Goal: Information Seeking & Learning: Learn about a topic

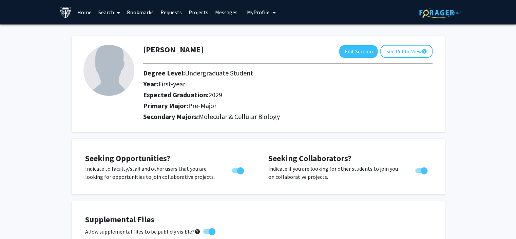
click at [103, 9] on link "Search" at bounding box center [109, 12] width 29 height 24
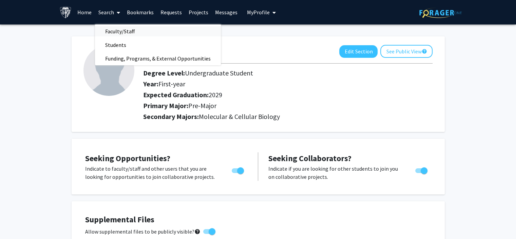
click at [125, 33] on span "Faculty/Staff" at bounding box center [120, 31] width 50 height 14
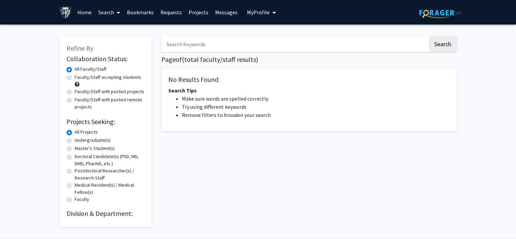
click at [256, 17] on button "My Profile" at bounding box center [261, 12] width 33 height 24
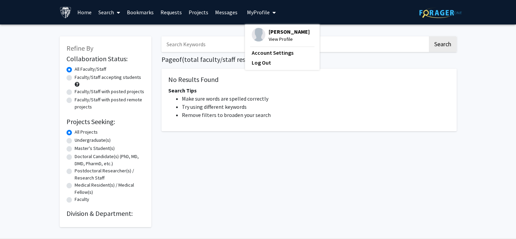
click at [259, 32] on img at bounding box center [259, 35] width 14 height 14
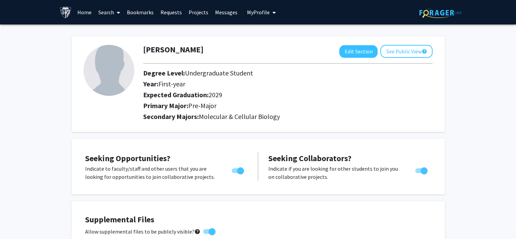
click at [264, 15] on span "My Profile" at bounding box center [258, 12] width 23 height 7
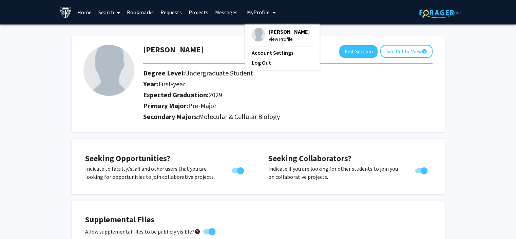
click at [117, 13] on icon at bounding box center [118, 12] width 3 height 5
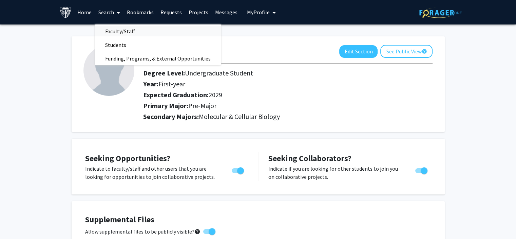
click at [126, 30] on span "Faculty/Staff" at bounding box center [120, 31] width 50 height 14
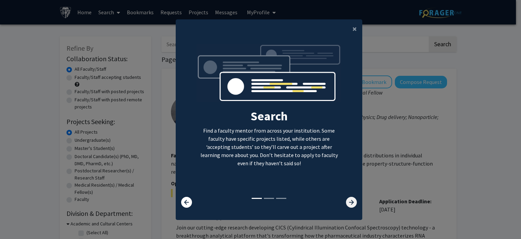
click at [350, 201] on icon at bounding box center [351, 201] width 11 height 11
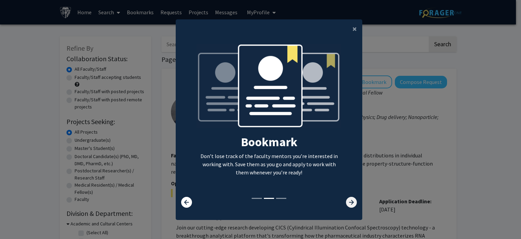
click at [350, 201] on icon at bounding box center [351, 201] width 11 height 11
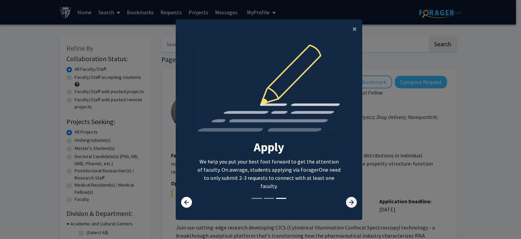
click at [350, 201] on icon at bounding box center [351, 201] width 11 height 11
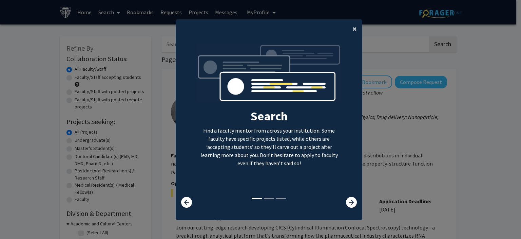
click at [353, 31] on span "×" at bounding box center [355, 28] width 4 height 11
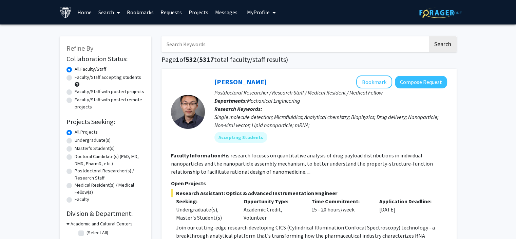
click at [90, 139] on label "Undergraduate(s)" at bounding box center [93, 139] width 36 height 7
click at [79, 139] on input "Undergraduate(s)" at bounding box center [77, 138] width 4 height 4
radio input "true"
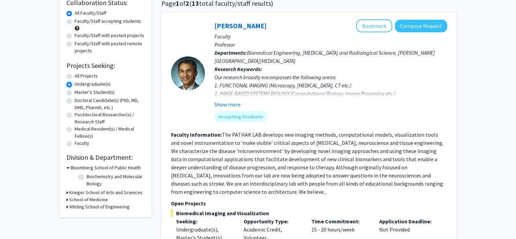
scroll to position [68, 0]
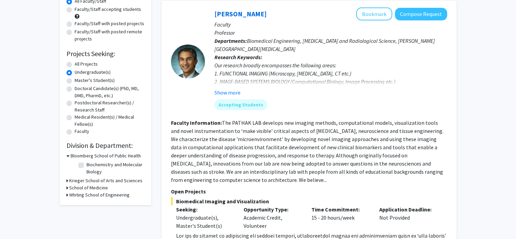
click at [86, 179] on h3 "Krieger School of Arts and Sciences" at bounding box center [105, 180] width 73 height 7
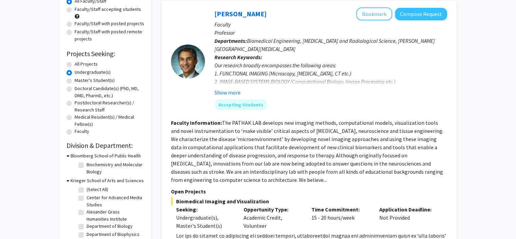
click at [84, 179] on h3 "Krieger School of Arts and Sciences" at bounding box center [107, 180] width 73 height 7
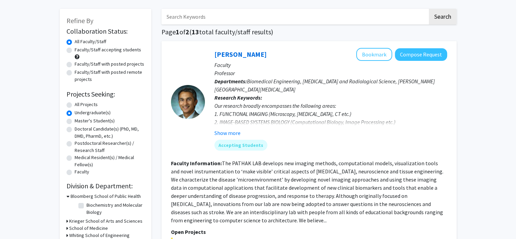
scroll to position [0, 0]
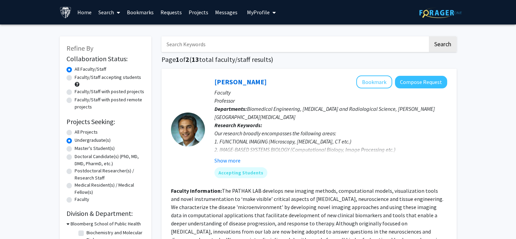
click at [242, 41] on input "Search Keywords" at bounding box center [295, 44] width 266 height 16
type input "bio"
click at [429, 36] on button "Search" at bounding box center [443, 44] width 28 height 16
radio input "true"
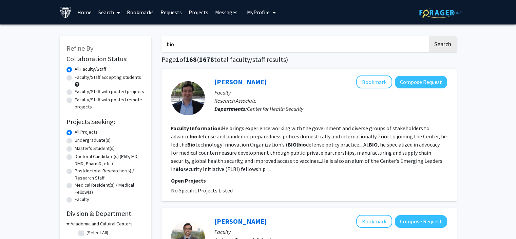
drag, startPoint x: 220, startPoint y: 40, endPoint x: 134, endPoint y: 46, distance: 85.7
type input "medicine"
click at [429, 36] on button "Search" at bounding box center [443, 44] width 28 height 16
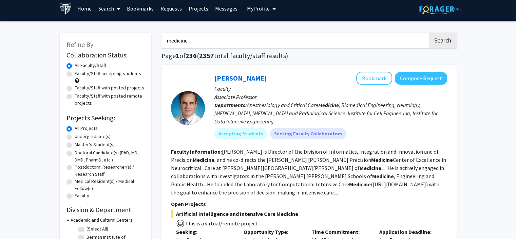
scroll to position [7, 0]
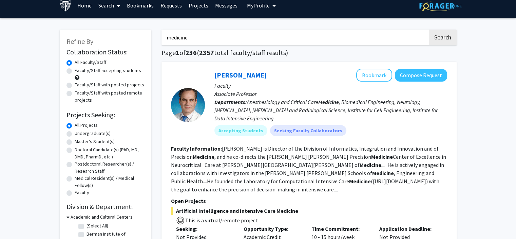
click at [90, 132] on label "Undergraduate(s)" at bounding box center [93, 133] width 36 height 7
click at [79, 132] on input "Undergraduate(s)" at bounding box center [77, 132] width 4 height 4
radio input "true"
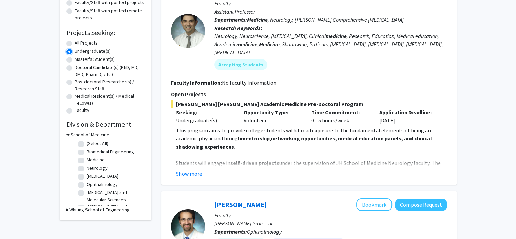
scroll to position [89, 0]
click at [191, 172] on button "Show more" at bounding box center [189, 173] width 26 height 8
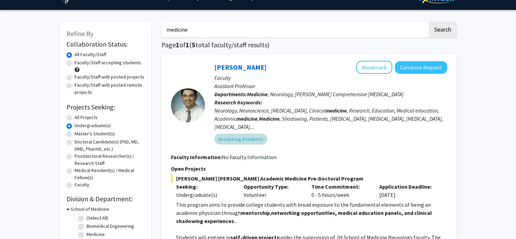
scroll to position [13, 0]
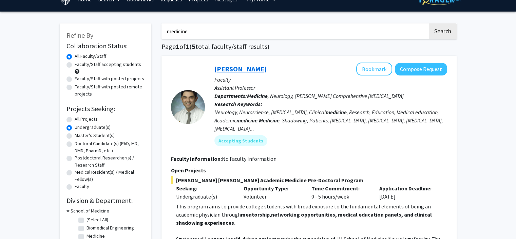
click at [234, 67] on link "Carlos Romo" at bounding box center [240, 68] width 52 height 8
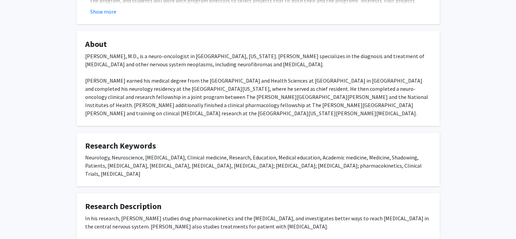
scroll to position [27, 0]
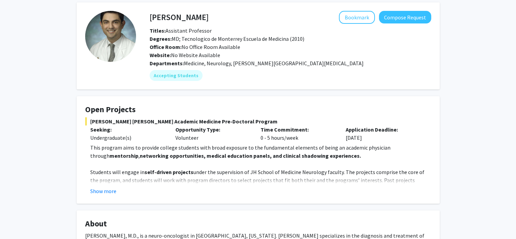
click at [98, 194] on fg-card "Open Projects Johns Hopkins Academic Medicine Pre-Doctoral Program Seeking: Und…" at bounding box center [258, 149] width 363 height 107
click at [96, 192] on button "Show more" at bounding box center [103, 191] width 26 height 8
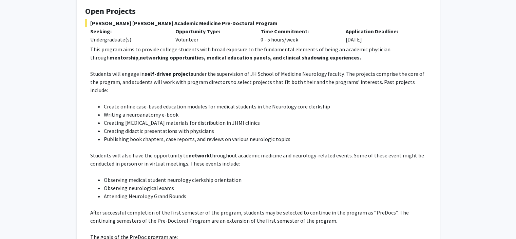
scroll to position [0, 0]
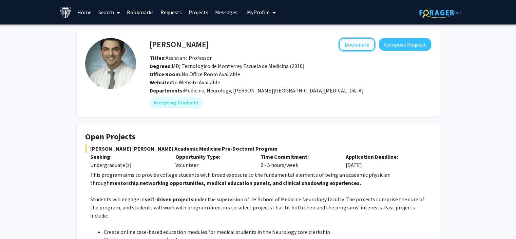
click at [357, 47] on button "Bookmark" at bounding box center [357, 44] width 36 height 13
click at [108, 12] on link "Search" at bounding box center [109, 12] width 29 height 24
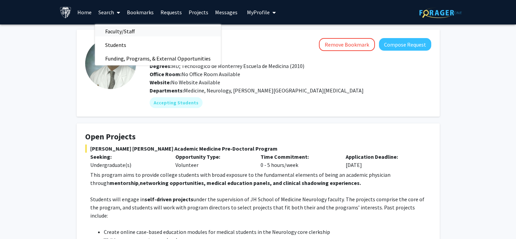
click at [118, 29] on span "Faculty/Staff" at bounding box center [120, 31] width 50 height 14
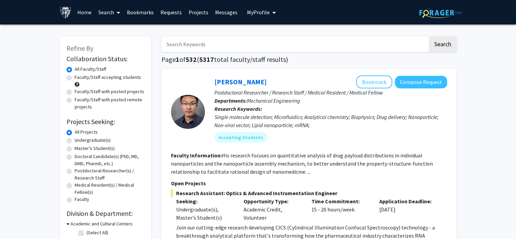
click at [91, 140] on label "Undergraduate(s)" at bounding box center [93, 139] width 36 height 7
click at [79, 140] on input "Undergraduate(s)" at bounding box center [77, 138] width 4 height 4
radio input "true"
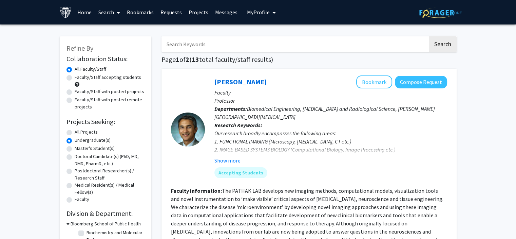
click at [229, 43] on input "Search Keywords" at bounding box center [295, 44] width 266 height 16
type input "medicine"
click at [429, 36] on button "Search" at bounding box center [443, 44] width 28 height 16
radio input "true"
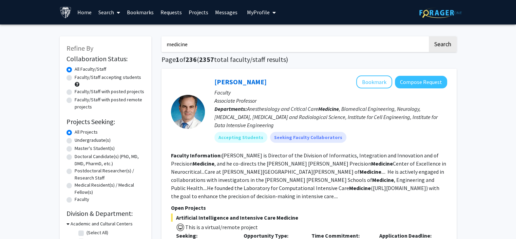
click at [92, 141] on label "Undergraduate(s)" at bounding box center [93, 139] width 36 height 7
click at [79, 141] on input "Undergraduate(s)" at bounding box center [77, 138] width 4 height 4
radio input "true"
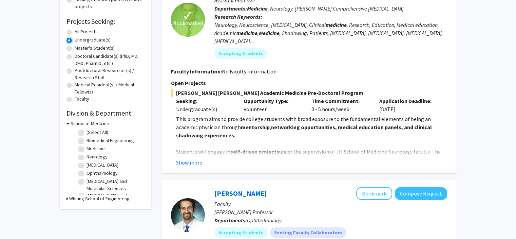
scroll to position [34, 0]
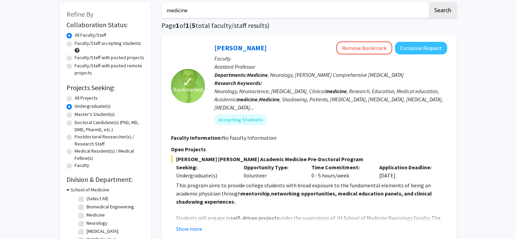
click at [87, 97] on label "All Projects" at bounding box center [86, 97] width 23 height 7
click at [79, 97] on input "All Projects" at bounding box center [77, 96] width 4 height 4
radio input "true"
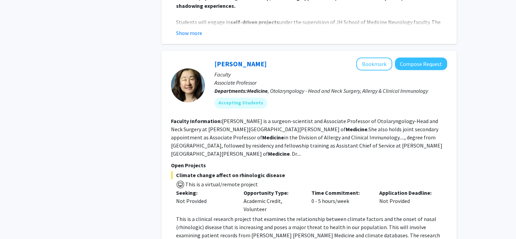
scroll to position [509, 0]
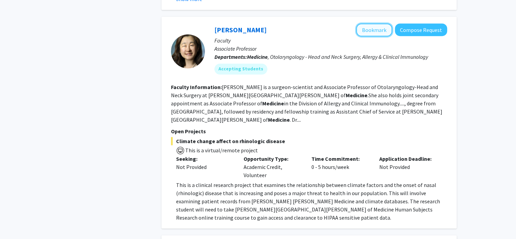
click at [369, 23] on button "Bookmark" at bounding box center [374, 29] width 36 height 13
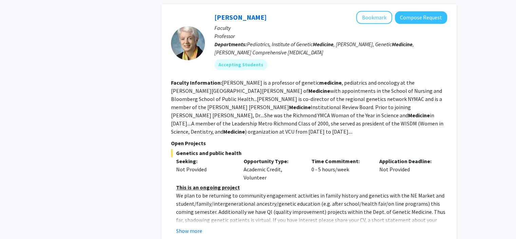
scroll to position [780, 0]
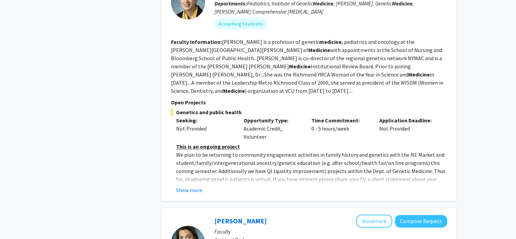
click at [203, 186] on div "Show more" at bounding box center [311, 190] width 271 height 8
click at [196, 186] on button "Show more" at bounding box center [189, 190] width 26 height 8
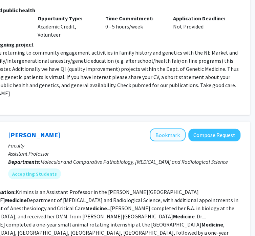
scroll to position [882, 151]
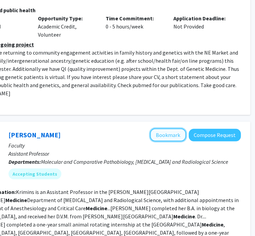
click at [163, 129] on button "Bookmark" at bounding box center [168, 135] width 36 height 13
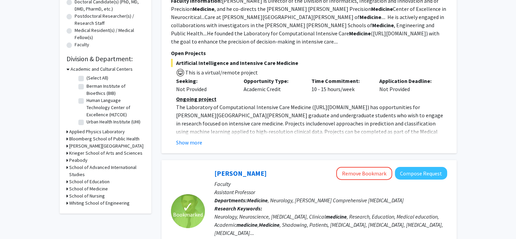
scroll to position [0, 0]
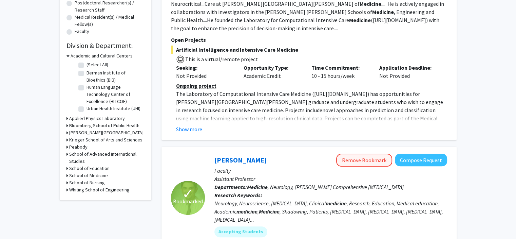
scroll to position [167, 0]
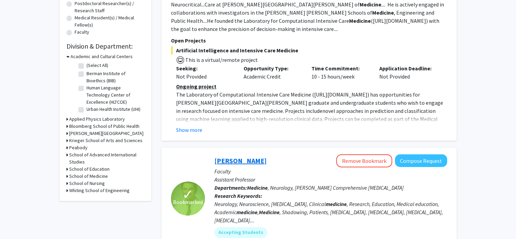
click at [231, 156] on link "Carlos Romo" at bounding box center [240, 160] width 52 height 8
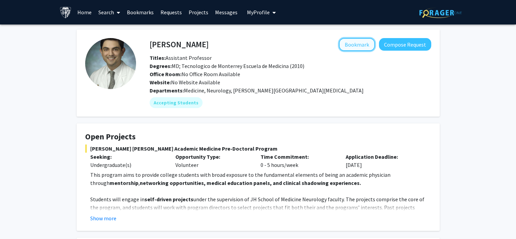
click at [365, 40] on button "Bookmark" at bounding box center [357, 44] width 36 height 13
click at [97, 9] on link "Search" at bounding box center [109, 12] width 29 height 24
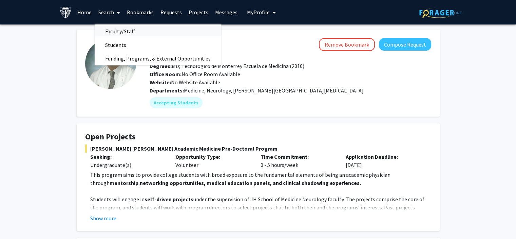
click at [115, 30] on span "Faculty/Staff" at bounding box center [120, 31] width 50 height 14
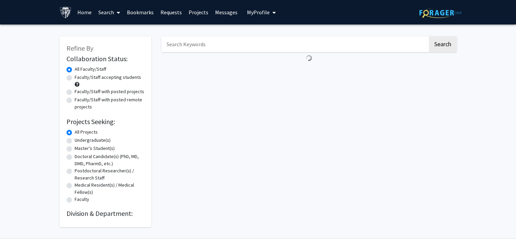
click at [181, 39] on input "Search Keywords" at bounding box center [295, 44] width 266 height 16
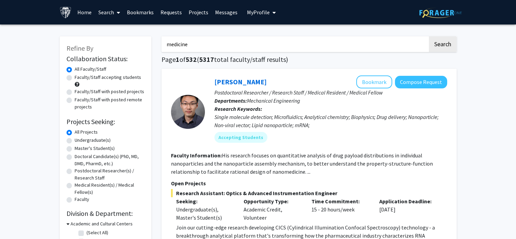
type input "medicine"
click at [429, 36] on button "Search" at bounding box center [443, 44] width 28 height 16
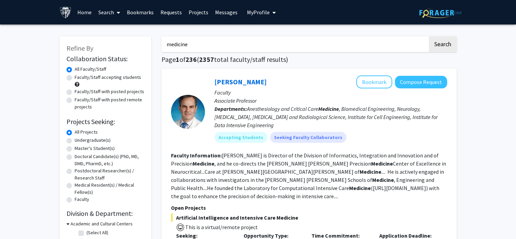
click at [100, 140] on label "Undergraduate(s)" at bounding box center [93, 139] width 36 height 7
click at [79, 140] on input "Undergraduate(s)" at bounding box center [77, 138] width 4 height 4
radio input "true"
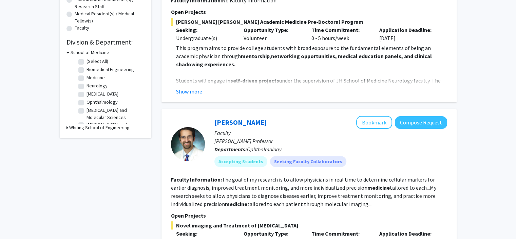
scroll to position [68, 0]
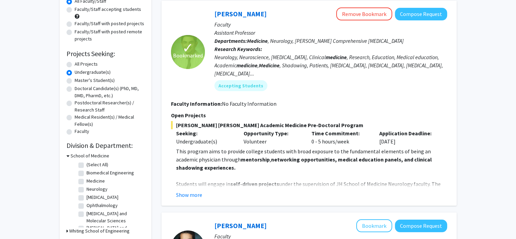
click at [87, 62] on label "All Projects" at bounding box center [86, 63] width 23 height 7
click at [79, 62] on input "All Projects" at bounding box center [77, 62] width 4 height 4
radio input "true"
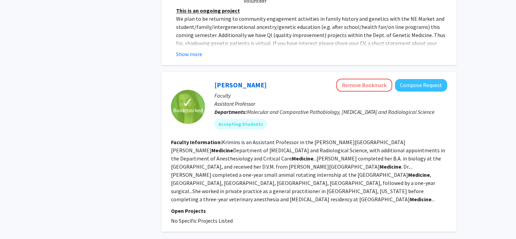
scroll to position [1086, 0]
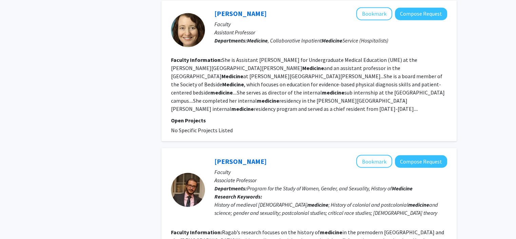
drag, startPoint x: 151, startPoint y: 129, endPoint x: 184, endPoint y: 116, distance: 35.4
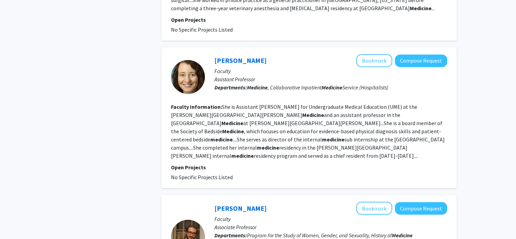
scroll to position [1052, 0]
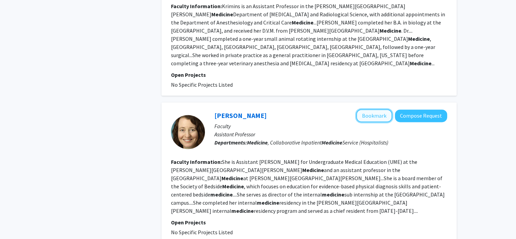
click at [381, 109] on button "Bookmark" at bounding box center [374, 115] width 36 height 13
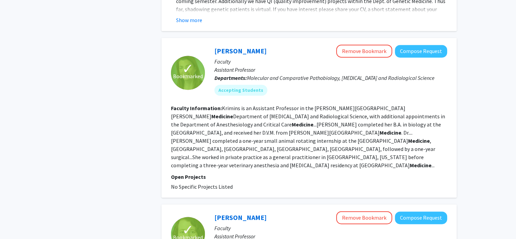
scroll to position [1018, 0]
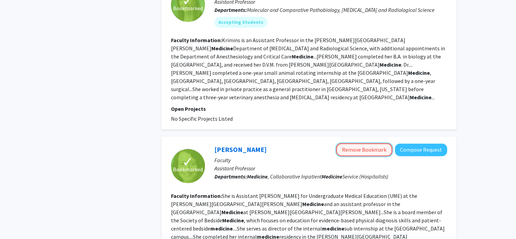
click at [375, 143] on button "Remove Bookmark" at bounding box center [364, 149] width 56 height 13
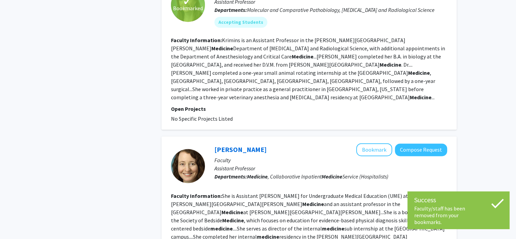
drag, startPoint x: 144, startPoint y: 158, endPoint x: 121, endPoint y: 108, distance: 55.4
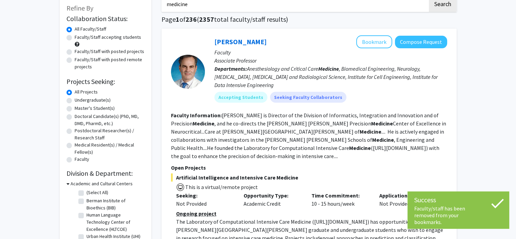
scroll to position [0, 0]
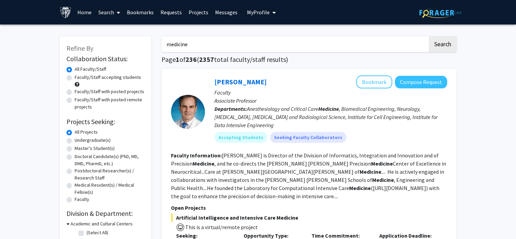
click at [84, 76] on label "Faculty/Staff accepting students" at bounding box center [108, 77] width 67 height 7
click at [79, 76] on input "Faculty/Staff accepting students" at bounding box center [77, 76] width 4 height 4
radio input "true"
click at [89, 70] on label "All Faculty/Staff" at bounding box center [91, 68] width 32 height 7
click at [79, 70] on input "All Faculty/Staff" at bounding box center [77, 67] width 4 height 4
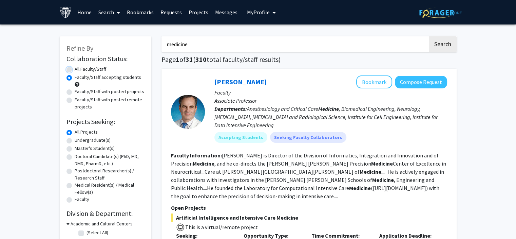
radio input "true"
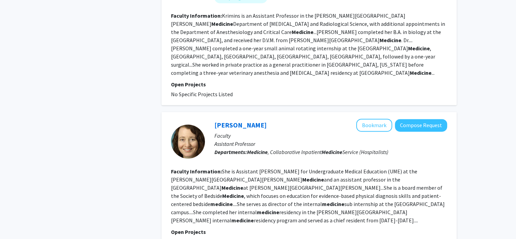
scroll to position [1042, 0]
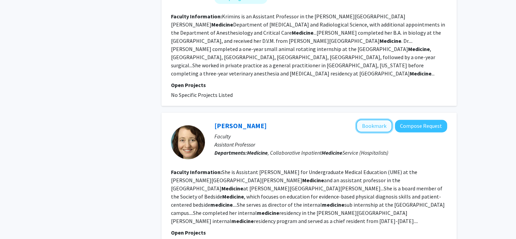
click at [375, 119] on button "Bookmark" at bounding box center [374, 125] width 36 height 13
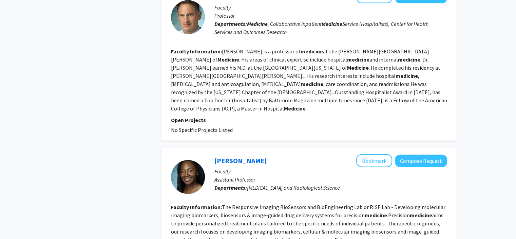
scroll to position [1551, 0]
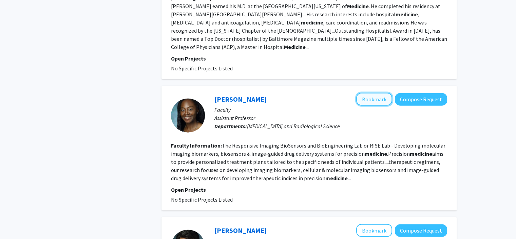
click at [382, 93] on button "Bookmark" at bounding box center [374, 99] width 36 height 13
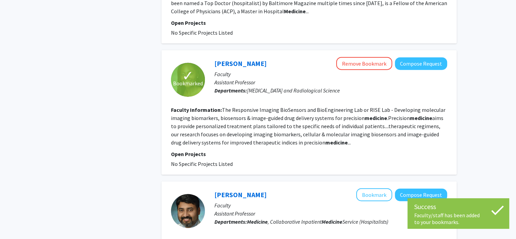
scroll to position [1652, 0]
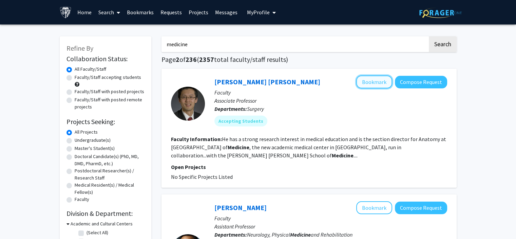
click at [368, 85] on button "Bookmark" at bounding box center [374, 81] width 36 height 13
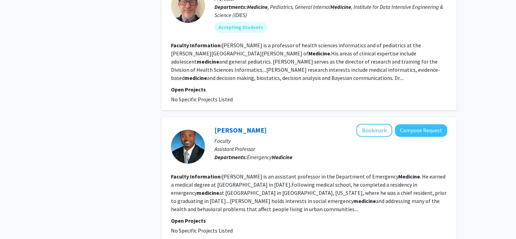
scroll to position [984, 0]
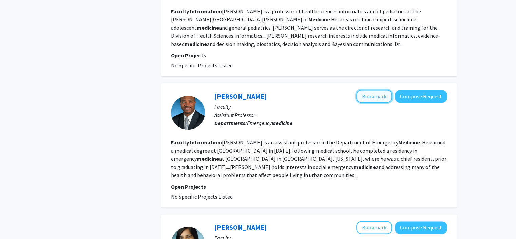
click at [368, 90] on button "Bookmark" at bounding box center [374, 96] width 36 height 13
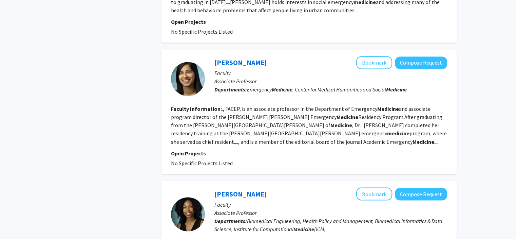
scroll to position [1221, 0]
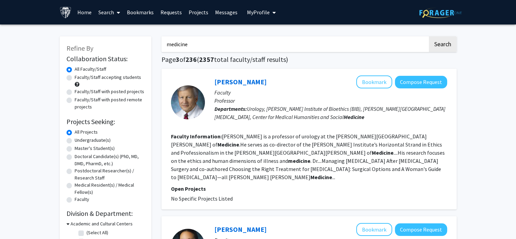
click at [126, 77] on label "Faculty/Staff accepting students" at bounding box center [108, 77] width 67 height 7
click at [79, 77] on input "Faculty/Staff accepting students" at bounding box center [77, 76] width 4 height 4
radio input "true"
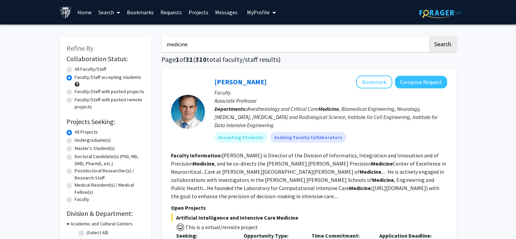
click at [69, 66] on div "All Faculty/Staff" at bounding box center [106, 69] width 78 height 8
click at [73, 69] on div "All Faculty/Staff" at bounding box center [106, 69] width 78 height 8
click at [75, 69] on label "All Faculty/Staff" at bounding box center [91, 68] width 32 height 7
click at [75, 69] on input "All Faculty/Staff" at bounding box center [77, 67] width 4 height 4
radio input "true"
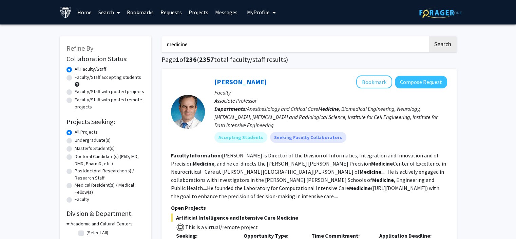
click at [208, 39] on input "medicine" at bounding box center [295, 44] width 266 height 16
click at [227, 48] on input "Search Keywords" at bounding box center [295, 44] width 266 height 16
type input "surgery"
click at [429, 36] on button "Search" at bounding box center [443, 44] width 28 height 16
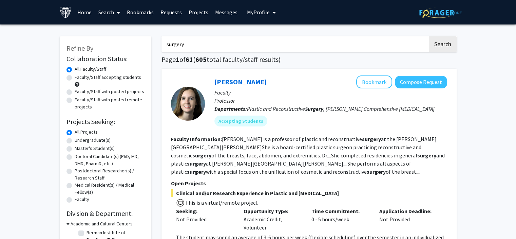
click at [84, 141] on label "Undergraduate(s)" at bounding box center [93, 139] width 36 height 7
click at [79, 141] on input "Undergraduate(s)" at bounding box center [77, 138] width 4 height 4
radio input "true"
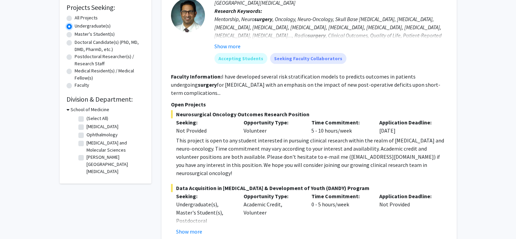
scroll to position [102, 0]
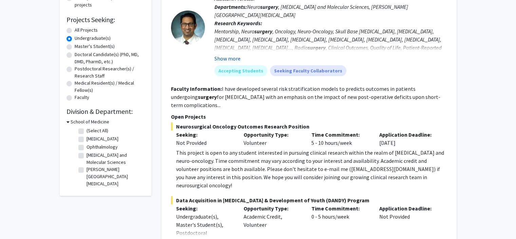
click at [234, 56] on button "Show more" at bounding box center [227, 58] width 26 height 8
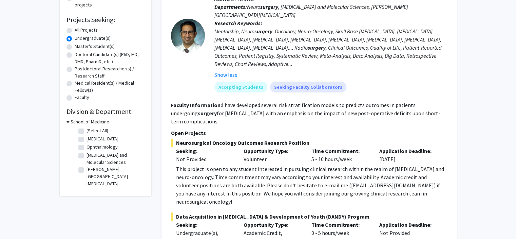
scroll to position [0, 0]
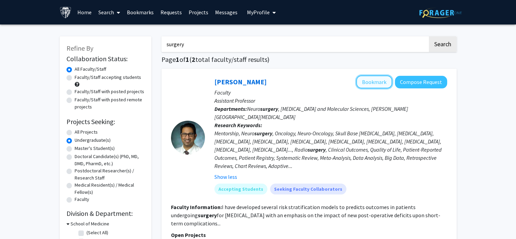
click at [373, 83] on button "Bookmark" at bounding box center [374, 81] width 36 height 13
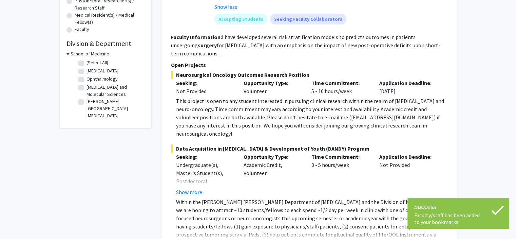
scroll to position [204, 0]
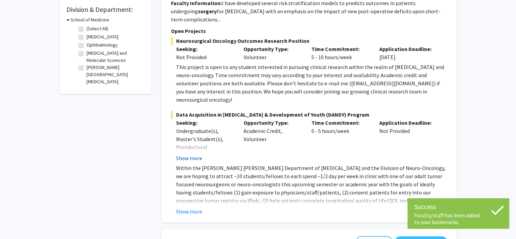
click at [191, 154] on button "Show more" at bounding box center [189, 158] width 26 height 8
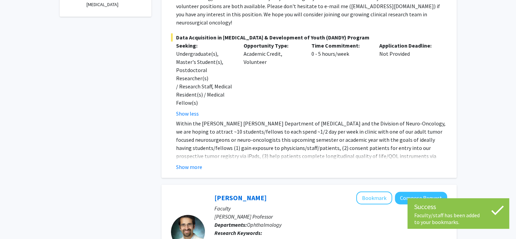
scroll to position [373, 0]
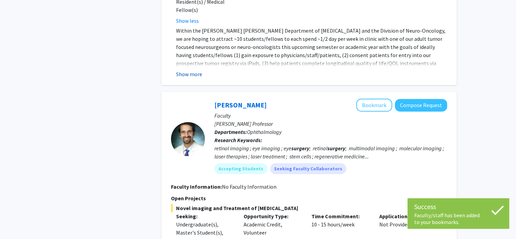
click at [189, 70] on button "Show more" at bounding box center [189, 74] width 26 height 8
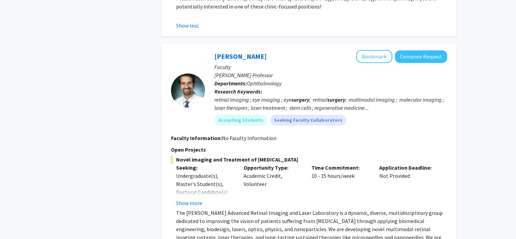
scroll to position [509, 0]
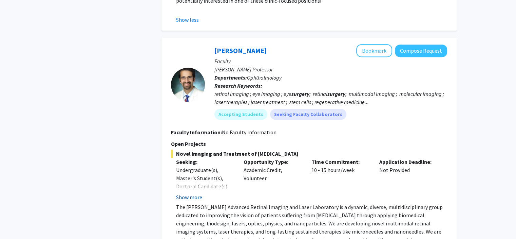
click at [185, 193] on button "Show more" at bounding box center [189, 197] width 26 height 8
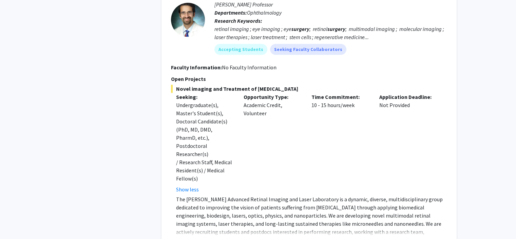
scroll to position [577, 0]
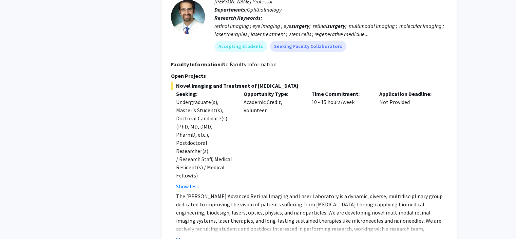
click at [200, 235] on button "Show more" at bounding box center [189, 239] width 26 height 8
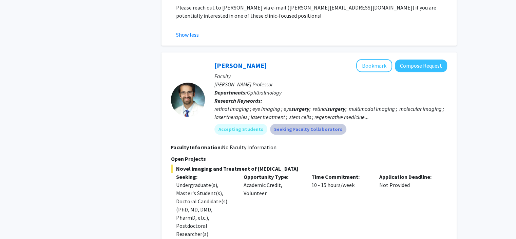
scroll to position [441, 0]
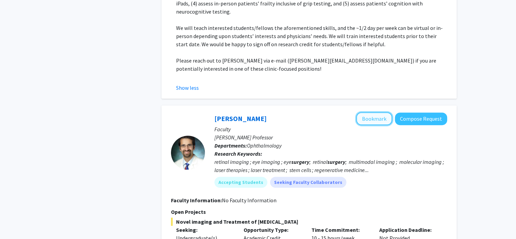
click at [371, 112] on button "Bookmark" at bounding box center [374, 118] width 36 height 13
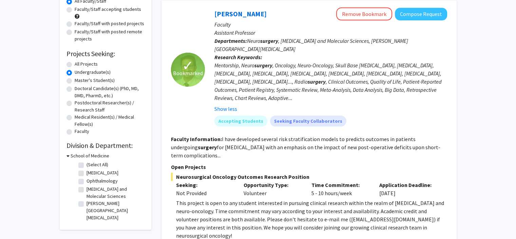
scroll to position [0, 0]
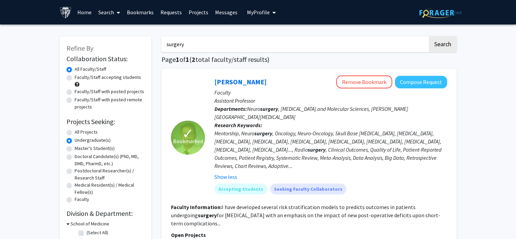
click at [239, 47] on input "surgery" at bounding box center [295, 44] width 266 height 16
type input "medicine"
click at [429, 36] on button "Search" at bounding box center [443, 44] width 28 height 16
radio input "true"
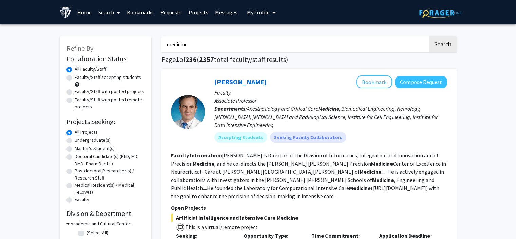
click at [84, 138] on label "Undergraduate(s)" at bounding box center [93, 139] width 36 height 7
click at [79, 138] on input "Undergraduate(s)" at bounding box center [77, 138] width 4 height 4
radio input "true"
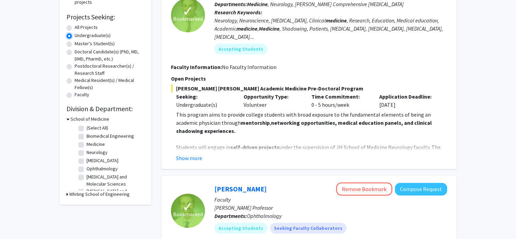
scroll to position [68, 0]
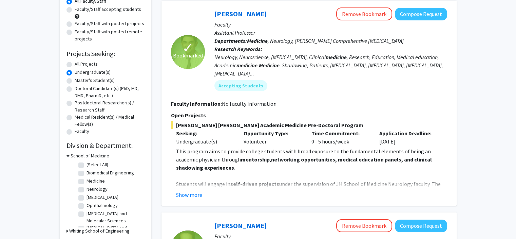
click at [86, 7] on label "Faculty/Staff accepting students" at bounding box center [108, 9] width 67 height 7
click at [79, 7] on input "Faculty/Staff accepting students" at bounding box center [77, 8] width 4 height 4
radio input "true"
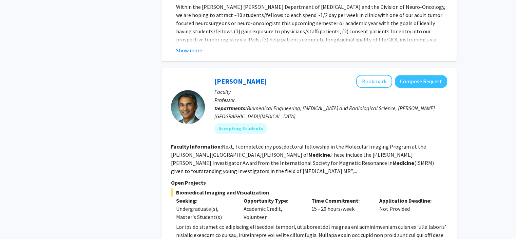
scroll to position [780, 0]
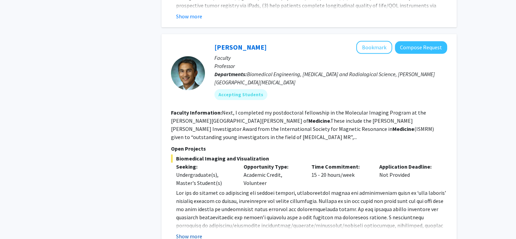
click at [193, 232] on button "Show more" at bounding box center [189, 236] width 26 height 8
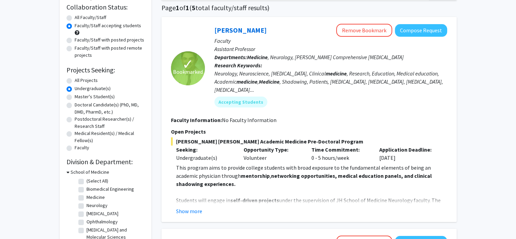
scroll to position [0, 0]
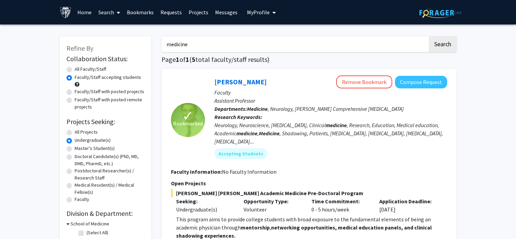
drag, startPoint x: 214, startPoint y: 49, endPoint x: 166, endPoint y: 47, distance: 48.5
click at [169, 47] on input "medicine" at bounding box center [295, 44] width 266 height 16
type input "m"
type input "rubisco"
click at [429, 36] on button "Search" at bounding box center [443, 44] width 28 height 16
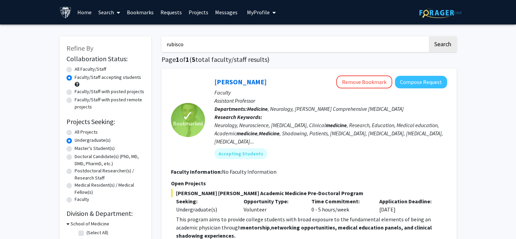
radio input "true"
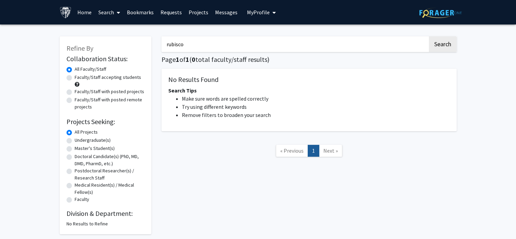
drag, startPoint x: 196, startPoint y: 43, endPoint x: 130, endPoint y: 40, distance: 66.6
click at [130, 40] on div "Refine By Collaboration Status: Collaboration Status All Faculty/Staff Collabor…" at bounding box center [258, 132] width 407 height 204
type input "photosynthesis"
click at [429, 36] on button "Search" at bounding box center [443, 44] width 28 height 16
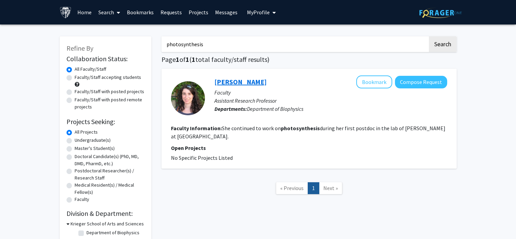
click at [230, 81] on link "Ana Damjanovic" at bounding box center [240, 81] width 52 height 8
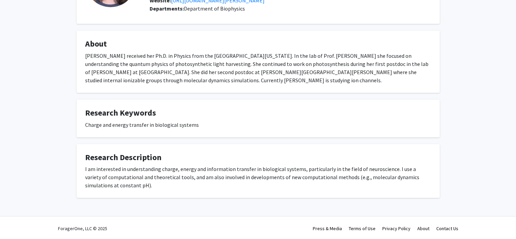
scroll to position [83, 0]
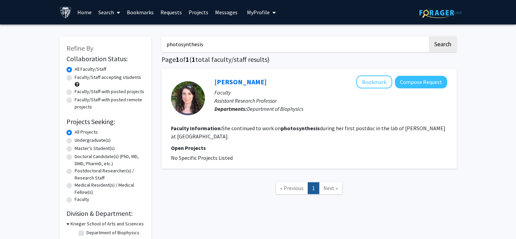
drag, startPoint x: 156, startPoint y: 41, endPoint x: 128, endPoint y: 43, distance: 28.6
click at [128, 43] on div "Refine By Collaboration Status: Collaboration Status All Faculty/Staff Collabor…" at bounding box center [258, 138] width 407 height 216
click at [429, 36] on button "Search" at bounding box center [443, 44] width 28 height 16
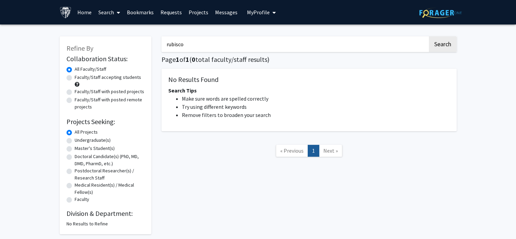
click at [198, 49] on input "rubisco" at bounding box center [295, 44] width 266 height 16
click at [429, 36] on button "Search" at bounding box center [443, 44] width 28 height 16
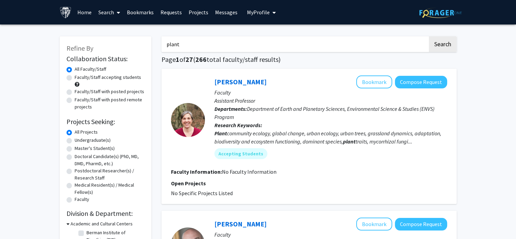
drag, startPoint x: 182, startPoint y: 48, endPoint x: 125, endPoint y: 42, distance: 57.4
click at [429, 36] on button "Search" at bounding box center [443, 44] width 28 height 16
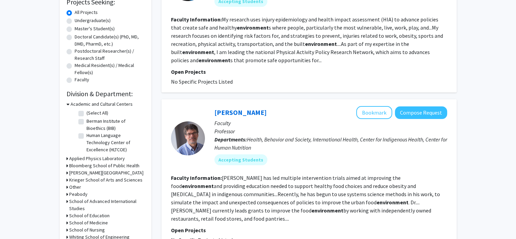
scroll to position [136, 0]
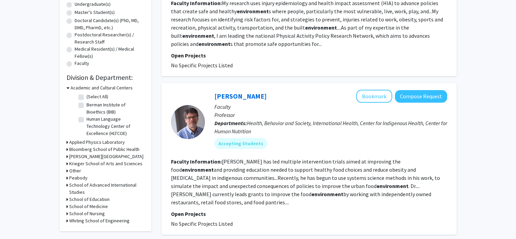
click at [100, 163] on h3 "Krieger School of Arts and Sciences" at bounding box center [105, 163] width 73 height 7
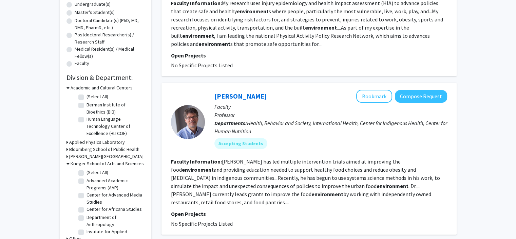
click at [100, 163] on h3 "Krieger School of Arts and Sciences" at bounding box center [107, 163] width 73 height 7
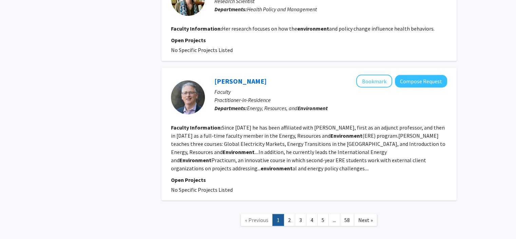
scroll to position [1221, 0]
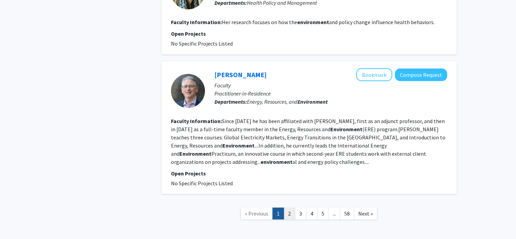
click at [291, 207] on link "2" at bounding box center [290, 213] width 12 height 12
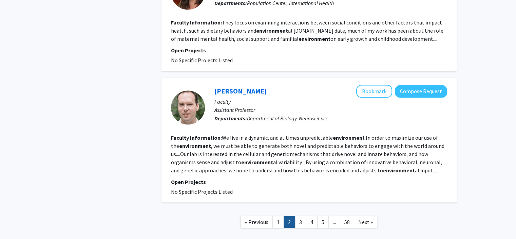
scroll to position [1188, 0]
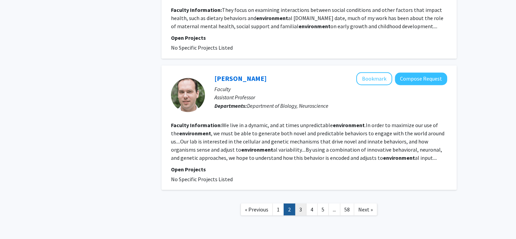
click at [300, 203] on link "3" at bounding box center [301, 209] width 12 height 12
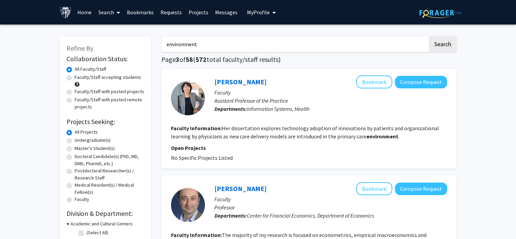
click at [238, 47] on input "environment" at bounding box center [295, 44] width 266 height 16
click at [429, 36] on button "Search" at bounding box center [443, 44] width 28 height 16
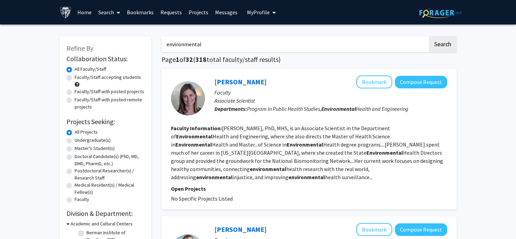
click at [248, 48] on input "environmental" at bounding box center [295, 44] width 266 height 16
click at [429, 36] on button "Search" at bounding box center [443, 44] width 28 height 16
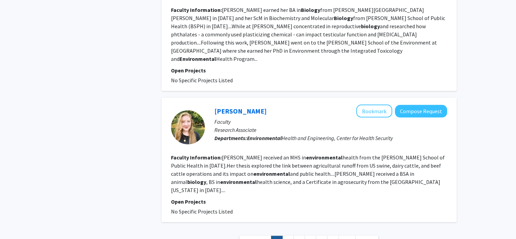
scroll to position [1289, 0]
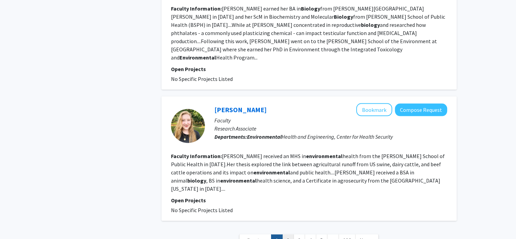
click at [288, 234] on link "2" at bounding box center [288, 240] width 12 height 12
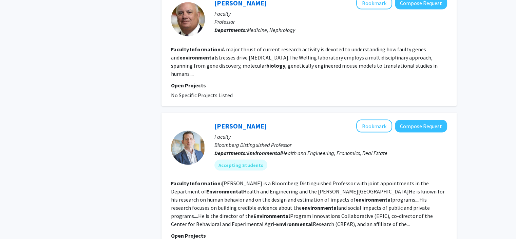
scroll to position [1440, 0]
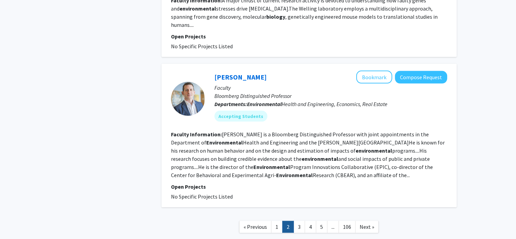
click at [297, 221] on link "3" at bounding box center [299, 227] width 12 height 12
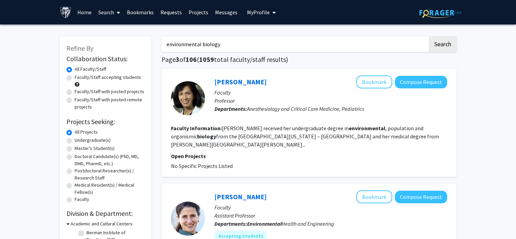
drag, startPoint x: 230, startPoint y: 41, endPoint x: 152, endPoint y: 44, distance: 78.4
type input "molecular biology"
click at [429, 36] on button "Search" at bounding box center [443, 44] width 28 height 16
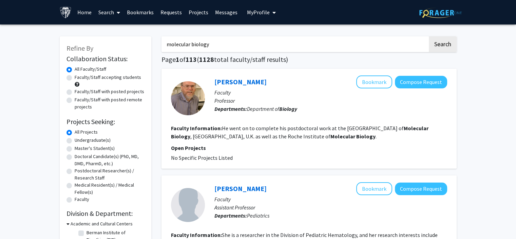
click at [87, 141] on label "Undergraduate(s)" at bounding box center [93, 139] width 36 height 7
click at [79, 141] on input "Undergraduate(s)" at bounding box center [77, 138] width 4 height 4
radio input "true"
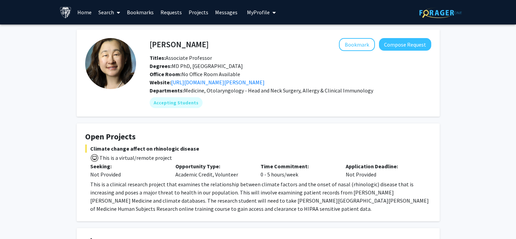
scroll to position [136, 0]
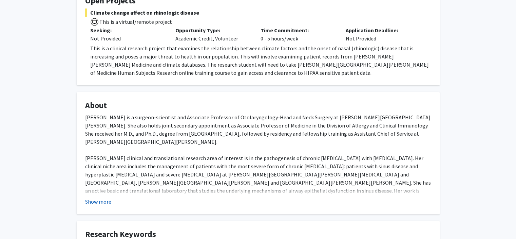
click at [100, 201] on button "Show more" at bounding box center [98, 201] width 26 height 8
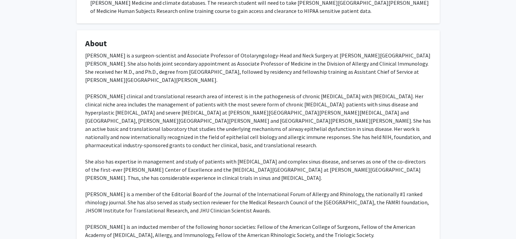
scroll to position [271, 0]
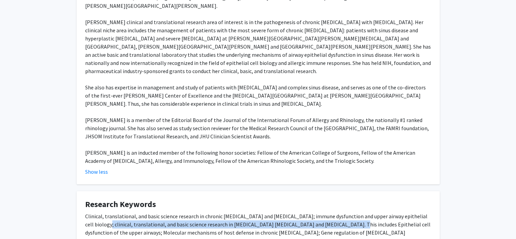
drag, startPoint x: 98, startPoint y: 214, endPoint x: 335, endPoint y: 212, distance: 236.8
click at [335, 212] on div "Clinical, translational, and basic science research in chronic rhinosinusitis a…" at bounding box center [258, 228] width 346 height 33
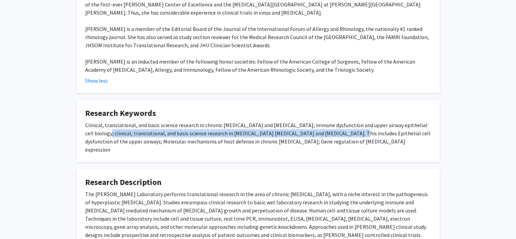
scroll to position [397, 0]
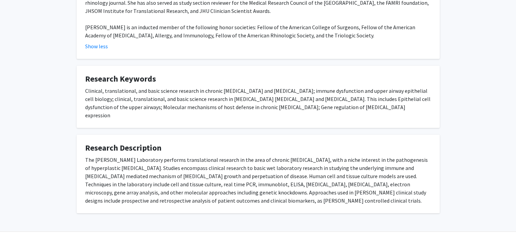
click at [272, 155] on div "The Jean Kim Laboratory performs translational research in the area of chronic …" at bounding box center [258, 179] width 346 height 49
click at [192, 155] on div "The Jean Kim Laboratory performs translational research in the area of chronic …" at bounding box center [258, 179] width 346 height 49
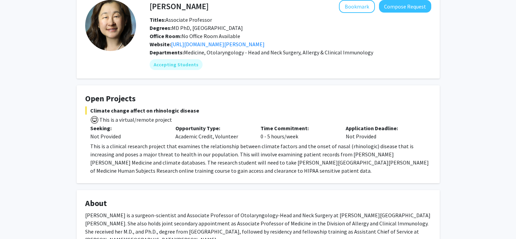
scroll to position [0, 0]
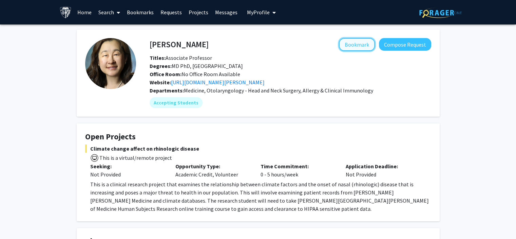
click at [363, 46] on button "Bookmark" at bounding box center [357, 44] width 36 height 13
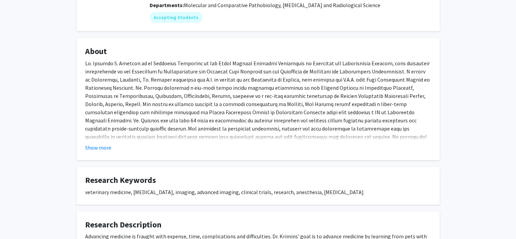
scroll to position [102, 0]
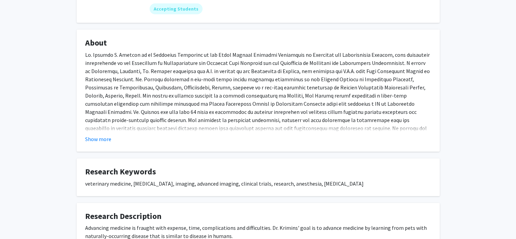
click at [114, 111] on p at bounding box center [258, 108] width 346 height 114
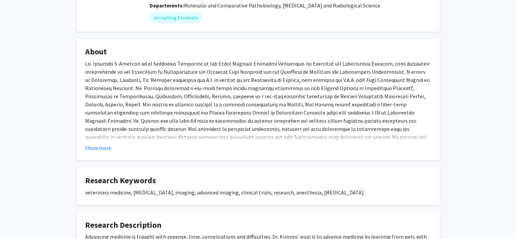
scroll to position [86, 0]
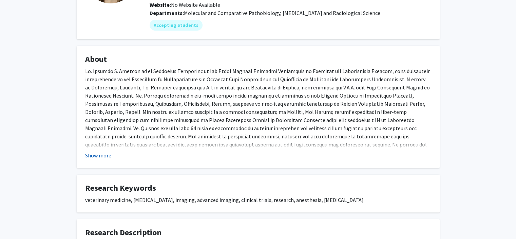
click at [94, 155] on button "Show more" at bounding box center [98, 155] width 26 height 8
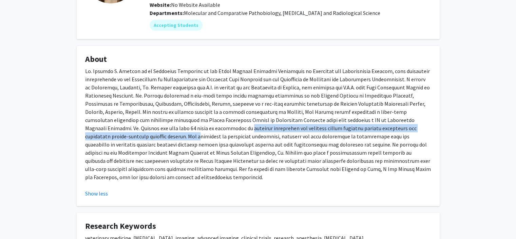
drag, startPoint x: 87, startPoint y: 133, endPoint x: 162, endPoint y: 131, distance: 74.7
click at [157, 131] on p at bounding box center [258, 124] width 346 height 114
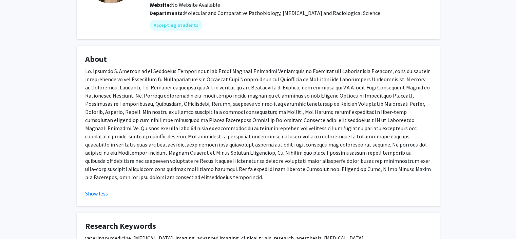
click at [176, 132] on p at bounding box center [258, 124] width 346 height 114
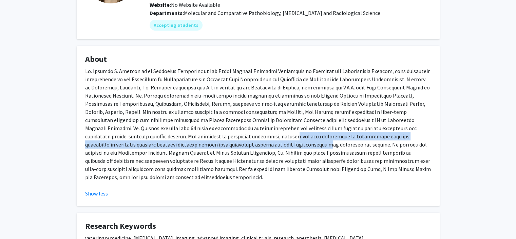
drag, startPoint x: 179, startPoint y: 133, endPoint x: 181, endPoint y: 144, distance: 11.0
click at [181, 144] on p at bounding box center [258, 124] width 346 height 114
click at [172, 144] on p at bounding box center [258, 124] width 346 height 114
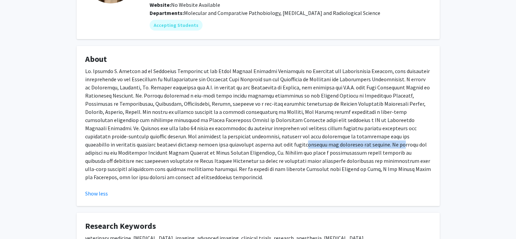
drag, startPoint x: 160, startPoint y: 143, endPoint x: 247, endPoint y: 141, distance: 86.9
click at [247, 141] on p at bounding box center [258, 124] width 346 height 114
click at [215, 140] on p at bounding box center [258, 124] width 346 height 114
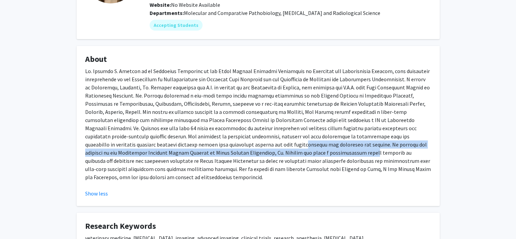
drag, startPoint x: 162, startPoint y: 148, endPoint x: 205, endPoint y: 150, distance: 43.8
click at [205, 150] on p at bounding box center [258, 124] width 346 height 114
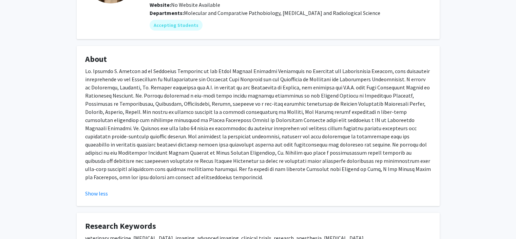
drag, startPoint x: 214, startPoint y: 151, endPoint x: 217, endPoint y: 152, distance: 3.7
click at [214, 151] on p at bounding box center [258, 124] width 346 height 114
drag, startPoint x: 227, startPoint y: 154, endPoint x: 170, endPoint y: 153, distance: 57.0
click at [170, 153] on p at bounding box center [258, 124] width 346 height 114
click at [165, 153] on p at bounding box center [258, 124] width 346 height 114
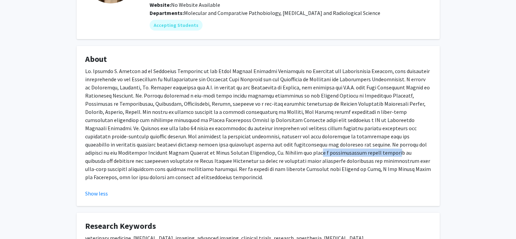
drag, startPoint x: 153, startPoint y: 153, endPoint x: 227, endPoint y: 152, distance: 73.3
click at [227, 152] on p at bounding box center [258, 124] width 346 height 114
click at [183, 149] on p at bounding box center [258, 124] width 346 height 114
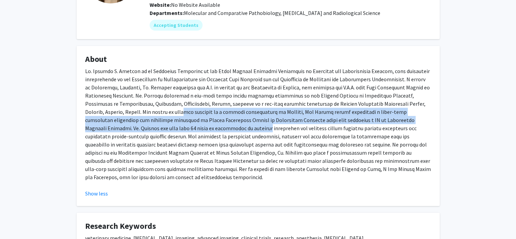
drag, startPoint x: 156, startPoint y: 113, endPoint x: 176, endPoint y: 125, distance: 23.9
click at [176, 125] on p at bounding box center [258, 124] width 346 height 114
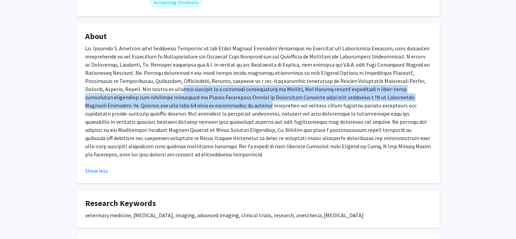
scroll to position [119, 0]
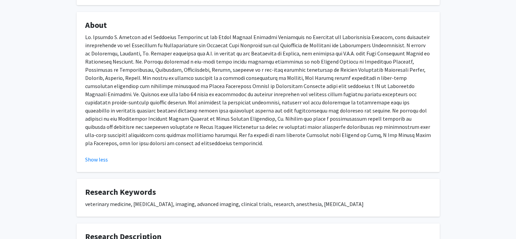
click at [178, 127] on p at bounding box center [258, 90] width 346 height 114
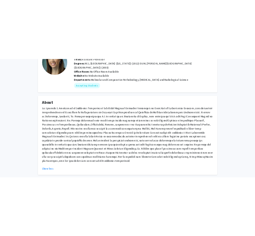
scroll to position [0, 0]
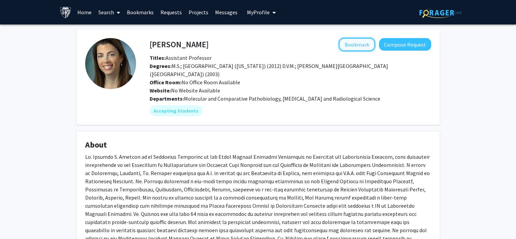
click at [350, 41] on button "Bookmark" at bounding box center [357, 44] width 36 height 13
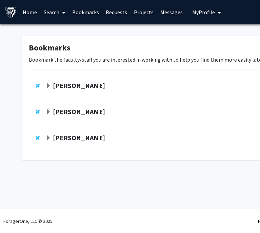
click at [54, 87] on strong "[PERSON_NAME]" at bounding box center [79, 85] width 52 height 8
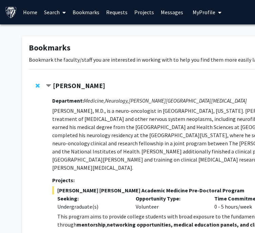
click at [38, 84] on span "Remove Carlos Romo from bookmarks" at bounding box center [38, 85] width 4 height 5
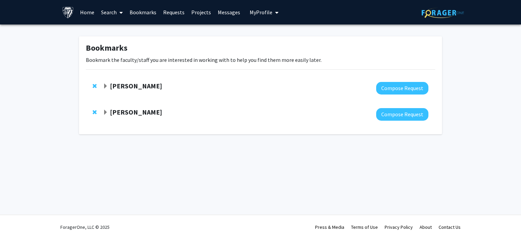
click at [96, 53] on h1 "Bookmarks" at bounding box center [260, 48] width 349 height 10
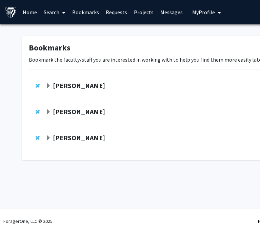
click at [78, 85] on strong "[PERSON_NAME]" at bounding box center [79, 85] width 52 height 8
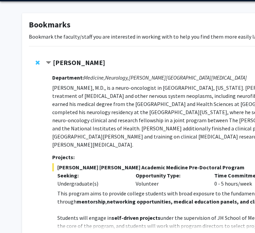
scroll to position [34, 0]
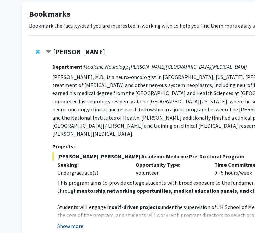
click at [76, 222] on button "Show more" at bounding box center [70, 226] width 26 height 8
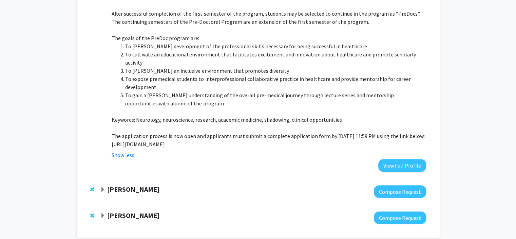
scroll to position [384, 0]
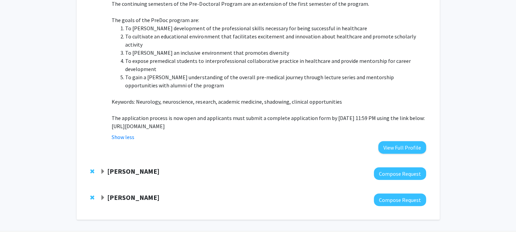
click at [137, 167] on div "[PERSON_NAME]" at bounding box center [173, 171] width 147 height 8
click at [129, 167] on strong "[PERSON_NAME]" at bounding box center [133, 171] width 52 height 8
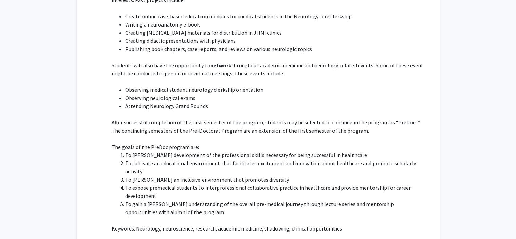
scroll to position [373, 0]
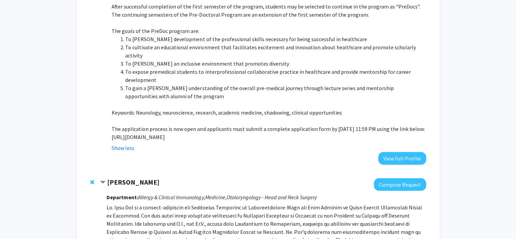
drag, startPoint x: 403, startPoint y: 140, endPoint x: 384, endPoint y: 131, distance: 21.1
click at [260, 144] on div "Show less" at bounding box center [269, 148] width 314 height 8
click at [260, 152] on button "View Full Profile" at bounding box center [402, 158] width 48 height 13
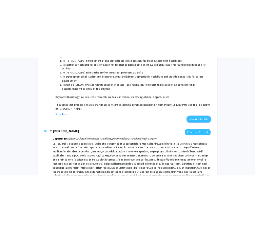
scroll to position [577, 0]
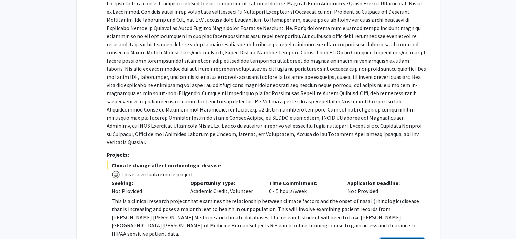
click at [260, 233] on button "View Full Profile" at bounding box center [402, 243] width 48 height 13
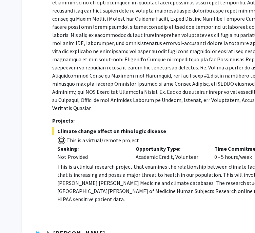
scroll to position [636, 0]
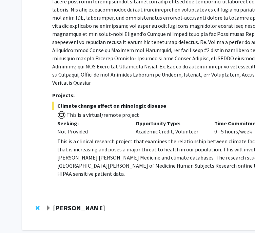
click at [85, 204] on strong "Rebecca Krimins" at bounding box center [79, 208] width 52 height 8
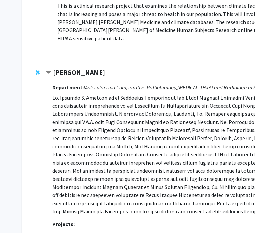
scroll to position [772, 152]
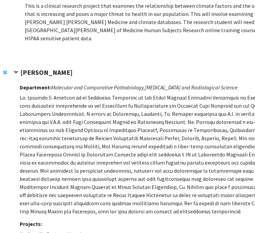
scroll to position [772, 0]
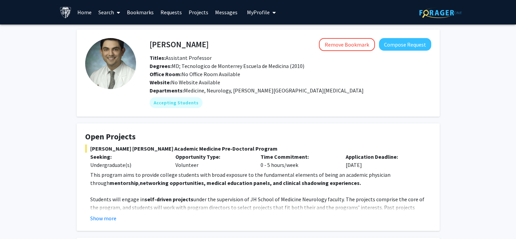
click at [167, 211] on fg-read-more "This program aims to provide college students with broad exposure to the fundam…" at bounding box center [258, 196] width 346 height 52
click at [122, 207] on p "Students will engage in self-driven projects under the supervision of JH School…" at bounding box center [260, 207] width 341 height 24
click at [104, 212] on fg-read-more "This program aims to provide college students with broad exposure to the fundam…" at bounding box center [258, 196] width 346 height 52
click at [116, 220] on div "Show more" at bounding box center [260, 218] width 341 height 8
click at [113, 217] on button "Show more" at bounding box center [103, 218] width 26 height 8
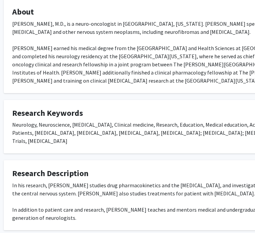
scroll to position [506, 18]
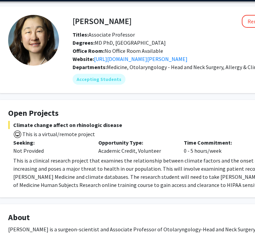
scroll to position [23, 20]
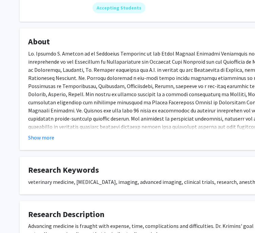
scroll to position [102, 2]
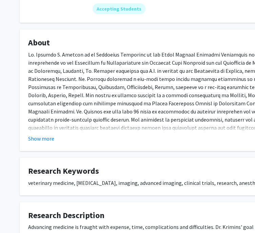
drag, startPoint x: 52, startPoint y: 134, endPoint x: 34, endPoint y: 138, distance: 18.6
click at [34, 138] on button "Show more" at bounding box center [41, 139] width 26 height 8
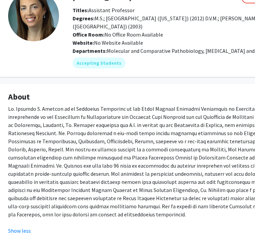
scroll to position [170, 22]
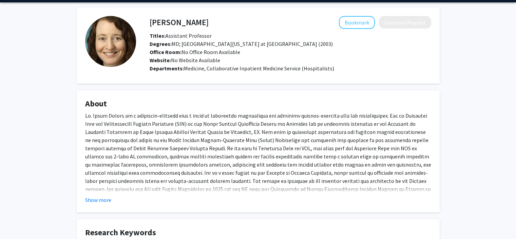
scroll to position [34, 0]
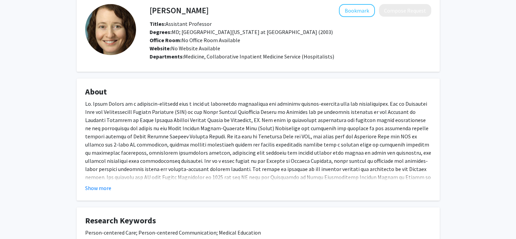
click at [106, 191] on fg-card "About Show more" at bounding box center [258, 139] width 363 height 122
click at [101, 191] on button "Show more" at bounding box center [98, 188] width 26 height 8
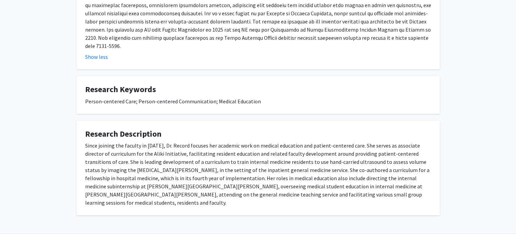
scroll to position [183, 0]
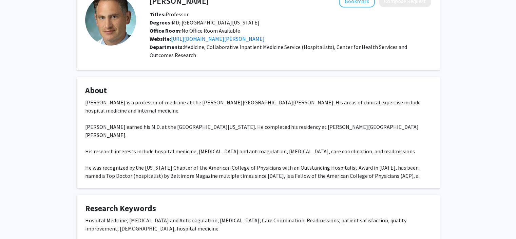
scroll to position [148, 0]
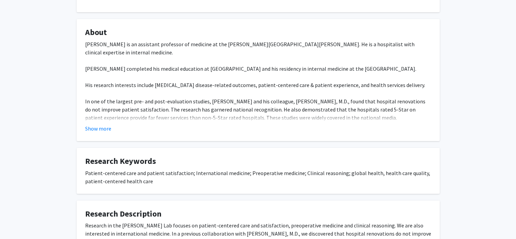
scroll to position [151, 0]
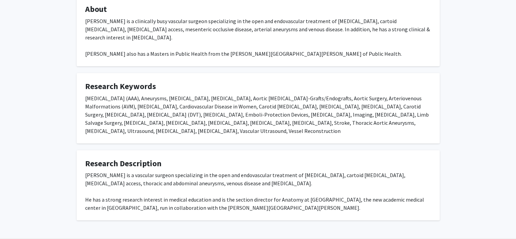
scroll to position [151, 0]
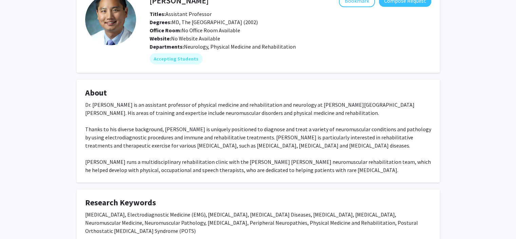
scroll to position [102, 0]
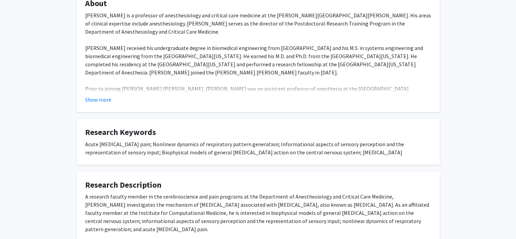
scroll to position [136, 0]
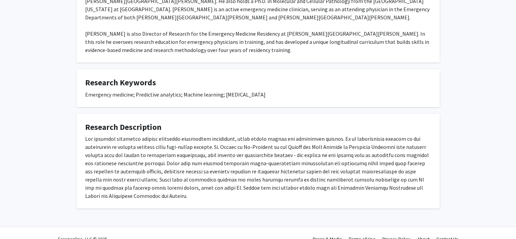
scroll to position [167, 0]
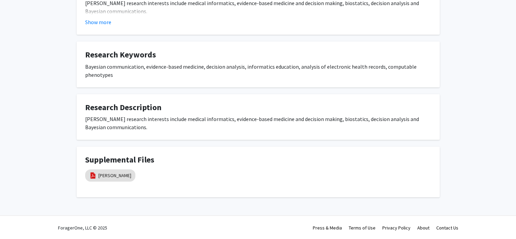
scroll to position [219, 0]
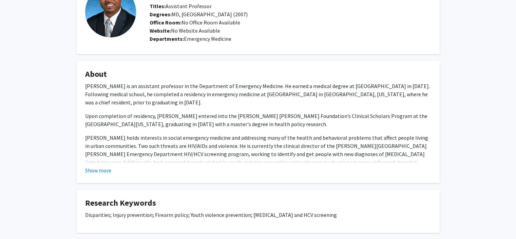
scroll to position [18, 0]
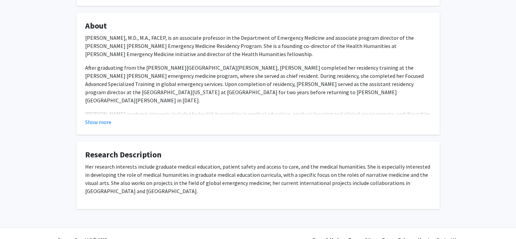
scroll to position [103, 0]
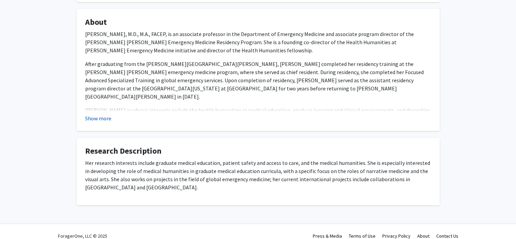
click at [86, 119] on button "Show more" at bounding box center [98, 118] width 26 height 8
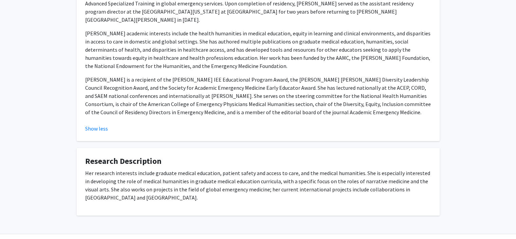
scroll to position [182, 0]
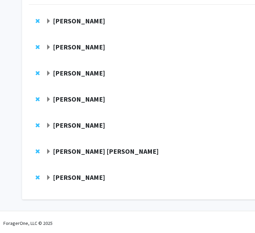
scroll to position [67, 0]
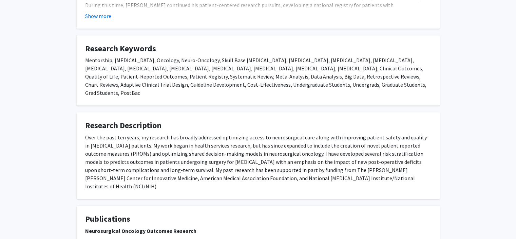
scroll to position [459, 0]
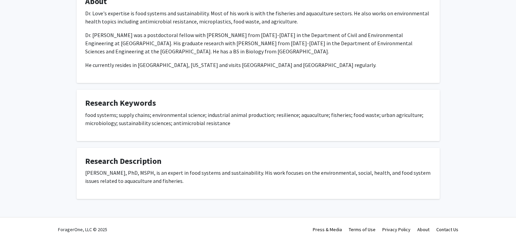
scroll to position [136, 0]
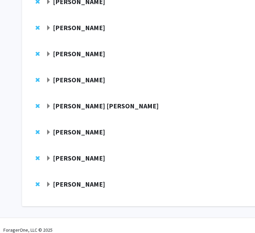
scroll to position [119, 0]
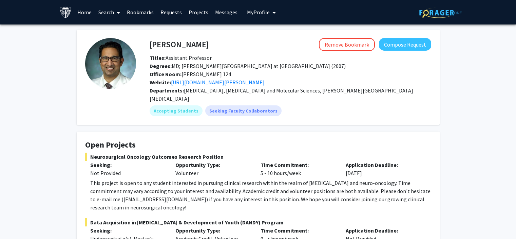
scroll to position [18, 0]
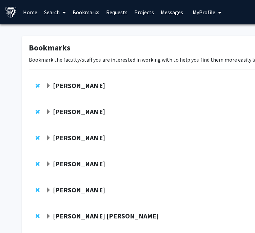
scroll to position [119, 0]
